Goal: Transaction & Acquisition: Purchase product/service

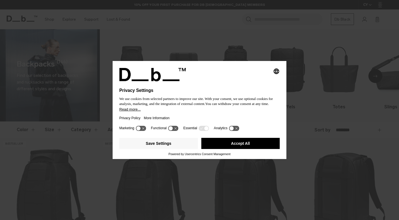
click at [250, 145] on button "Accept All" at bounding box center [240, 143] width 79 height 11
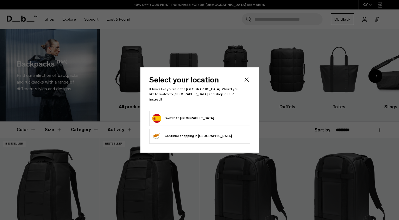
click at [204, 118] on form "Switch to [GEOGRAPHIC_DATA]" at bounding box center [199, 118] width 95 height 9
click at [162, 115] on button "Switch to [GEOGRAPHIC_DATA]" at bounding box center [183, 118] width 62 height 9
click at [160, 114] on button "Switch to [GEOGRAPHIC_DATA]" at bounding box center [183, 118] width 62 height 9
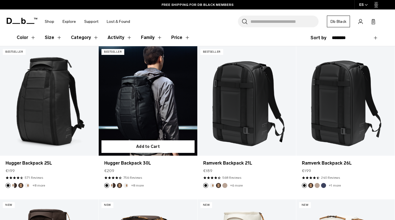
scroll to position [98, 0]
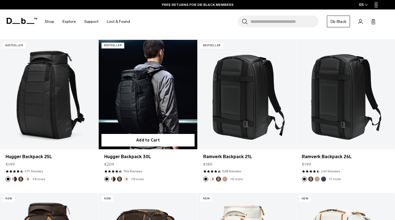
click at [162, 119] on link "Hugger Backpack 30L" at bounding box center [148, 95] width 98 height 110
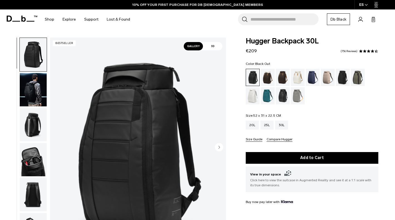
click at [34, 161] on img "button" at bounding box center [33, 159] width 27 height 33
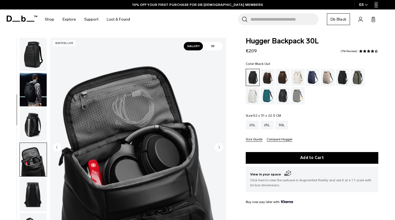
scroll to position [106, 0]
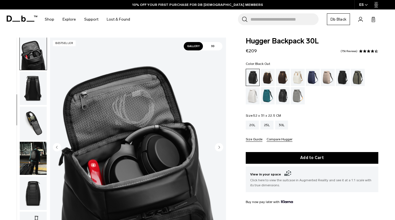
click at [34, 161] on img "button" at bounding box center [33, 158] width 27 height 33
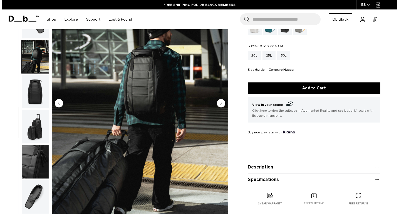
scroll to position [60, 0]
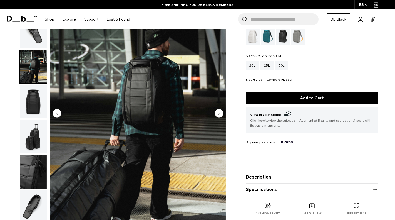
click at [220, 112] on circle "Next slide" at bounding box center [219, 113] width 8 height 8
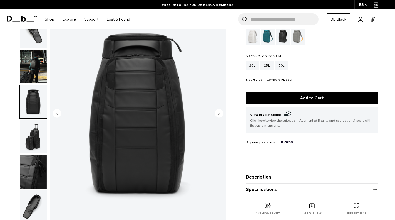
click at [220, 112] on circle "Next slide" at bounding box center [219, 113] width 8 height 8
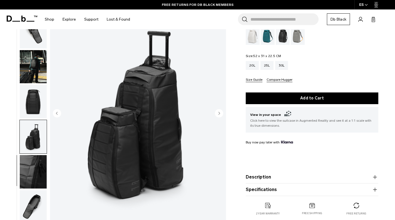
click at [220, 112] on circle "Next slide" at bounding box center [219, 113] width 8 height 8
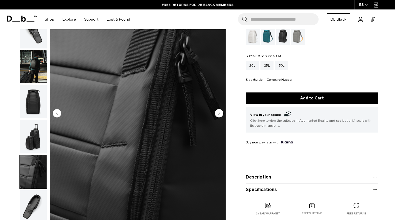
click at [220, 112] on circle "Next slide" at bounding box center [219, 113] width 8 height 8
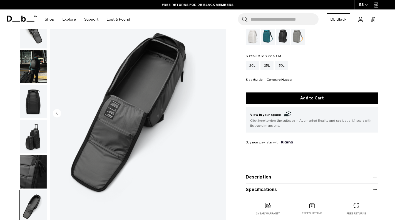
click at [220, 112] on img "11 / 11" at bounding box center [138, 114] width 176 height 220
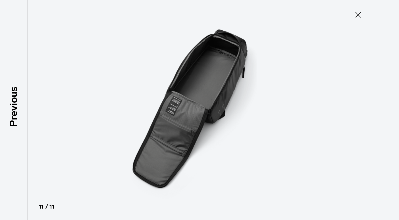
scroll to position [166, 0]
click at [220, 112] on img at bounding box center [200, 110] width 250 height 220
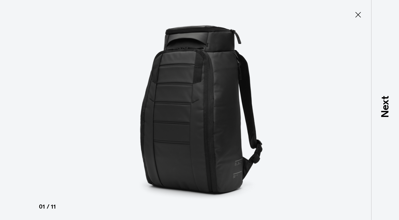
scroll to position [0, 0]
